Goal: Task Accomplishment & Management: Complete application form

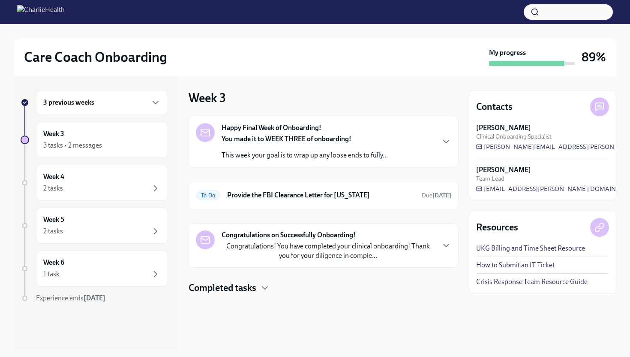
click at [248, 142] on strong "You made it to WEEK THREE of onboarding!" at bounding box center [287, 139] width 130 height 8
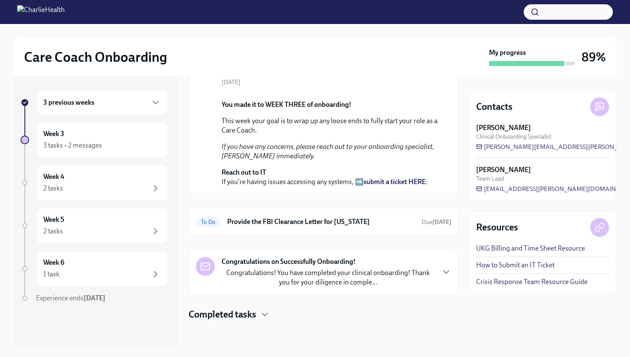
scroll to position [175, 0]
click at [316, 278] on p "Congratulations! You have completed your clinical onboarding! Thank you for you…" at bounding box center [328, 277] width 213 height 19
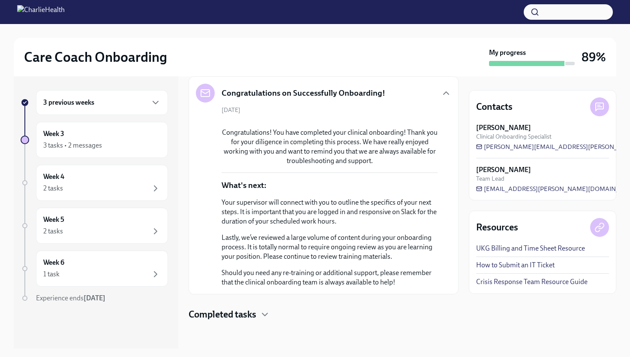
scroll to position [564, 0]
click at [252, 313] on h4 "Completed tasks" at bounding box center [223, 314] width 68 height 13
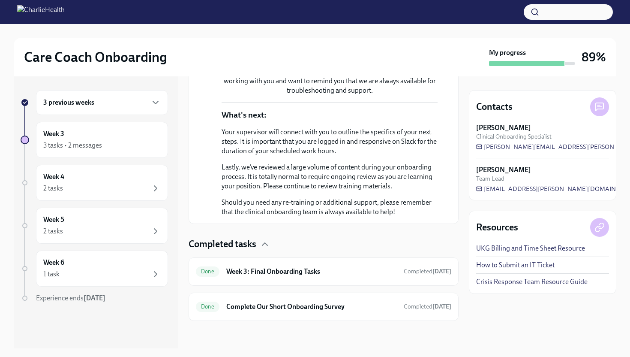
scroll to position [634, 0]
click at [280, 278] on div "Done Week 3: Final Onboarding Tasks Completed [DATE]" at bounding box center [324, 271] width 270 height 28
click at [300, 270] on h6 "Week 3: Final Onboarding Tasks" at bounding box center [311, 271] width 171 height 9
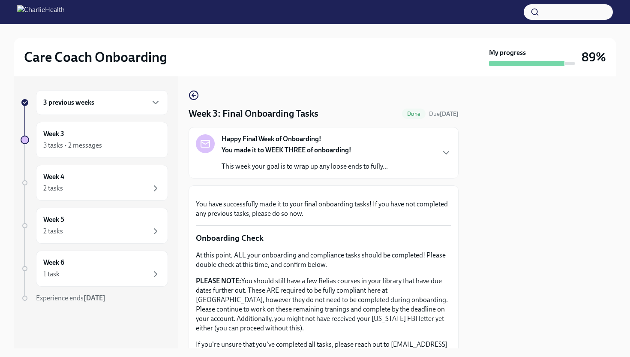
scroll to position [257, 0]
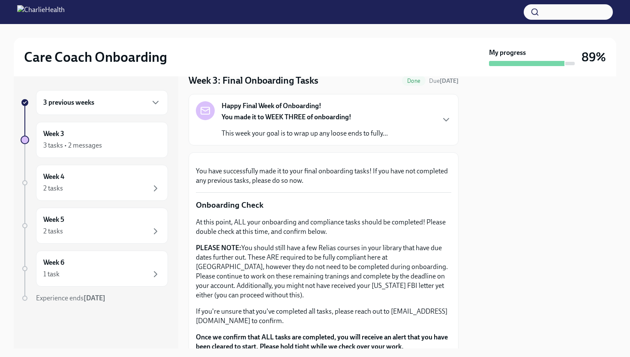
click at [319, 122] on div "You made it to WEEK THREE of onboarding! This week your goal is to wrap up any …" at bounding box center [305, 125] width 166 height 26
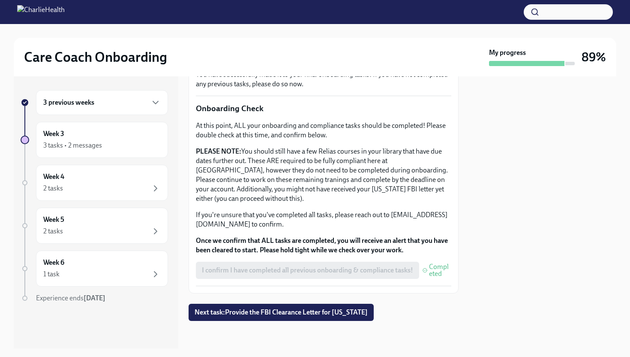
scroll to position [459, 0]
click at [263, 311] on span "Next task : Provide the FBI Clearance Letter for [US_STATE]" at bounding box center [281, 312] width 173 height 9
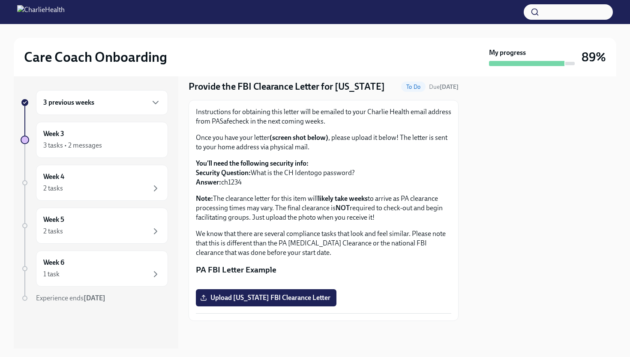
scroll to position [112, 0]
